Goal: Register for event/course

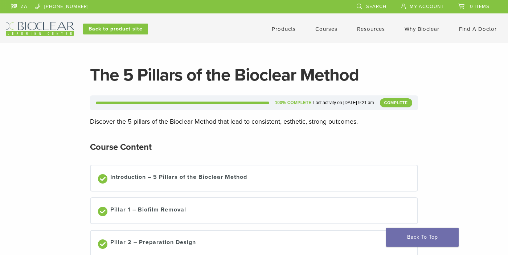
click at [322, 31] on link "Courses" at bounding box center [326, 29] width 22 height 7
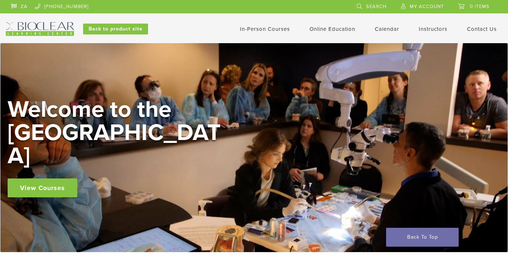
click at [261, 29] on link "In-Person Courses" at bounding box center [265, 29] width 50 height 7
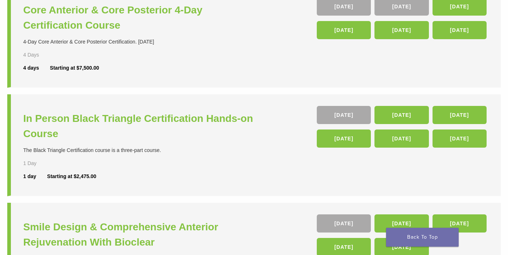
scroll to position [218, 0]
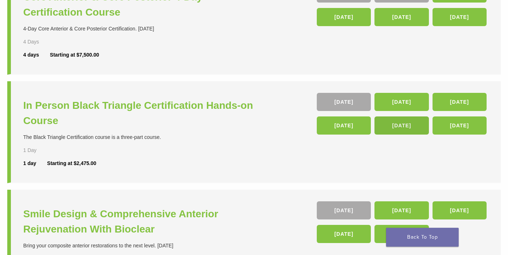
click at [398, 127] on link "[DATE]" at bounding box center [402, 126] width 54 height 18
